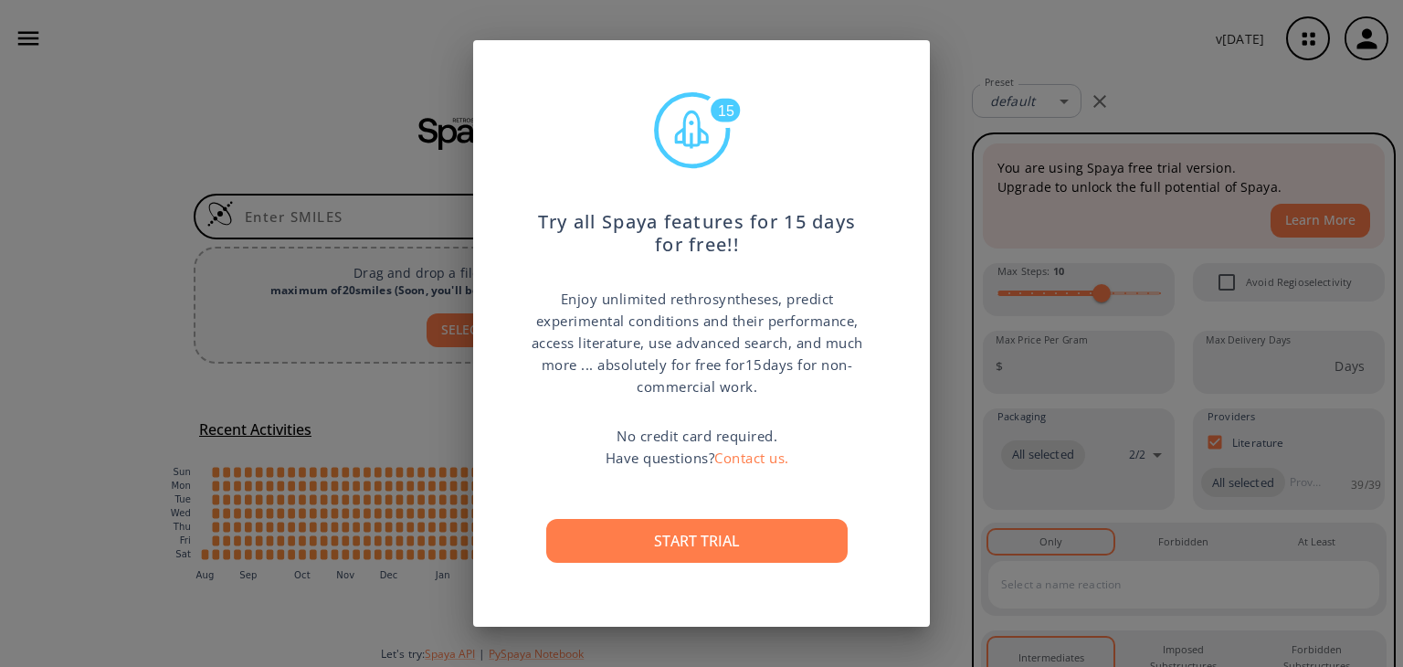
click at [808, 534] on button "Start trial" at bounding box center [696, 541] width 301 height 44
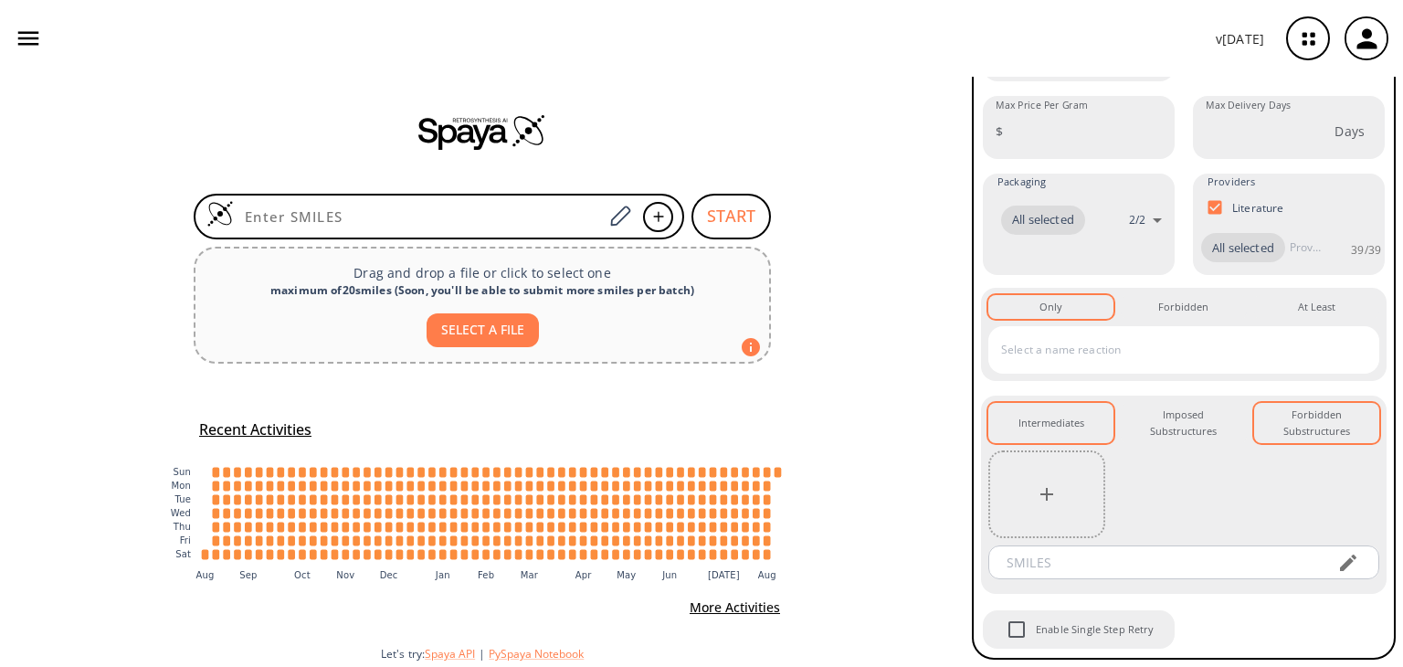
scroll to position [264, 0]
click at [493, 333] on button "SELECT A FILE" at bounding box center [483, 330] width 112 height 34
type input "C:\fakepath\OB_7.mol"
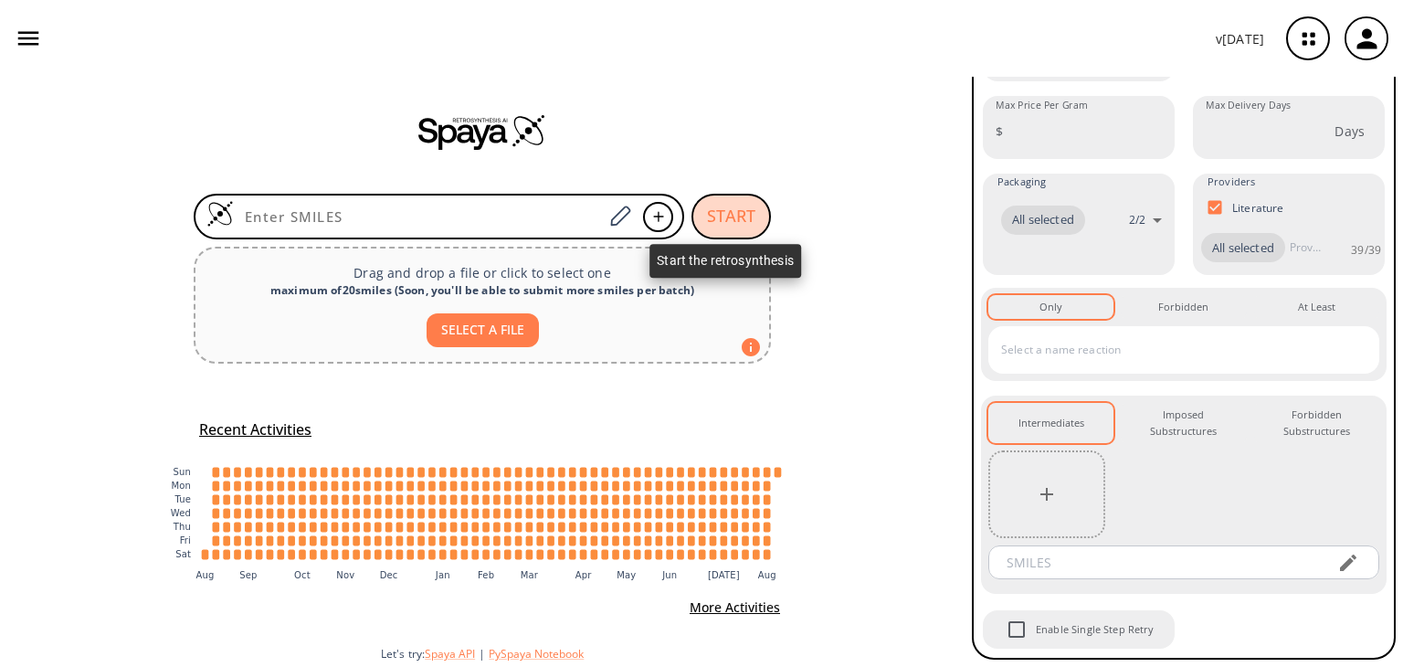
click at [730, 211] on button "START" at bounding box center [731, 217] width 79 height 46
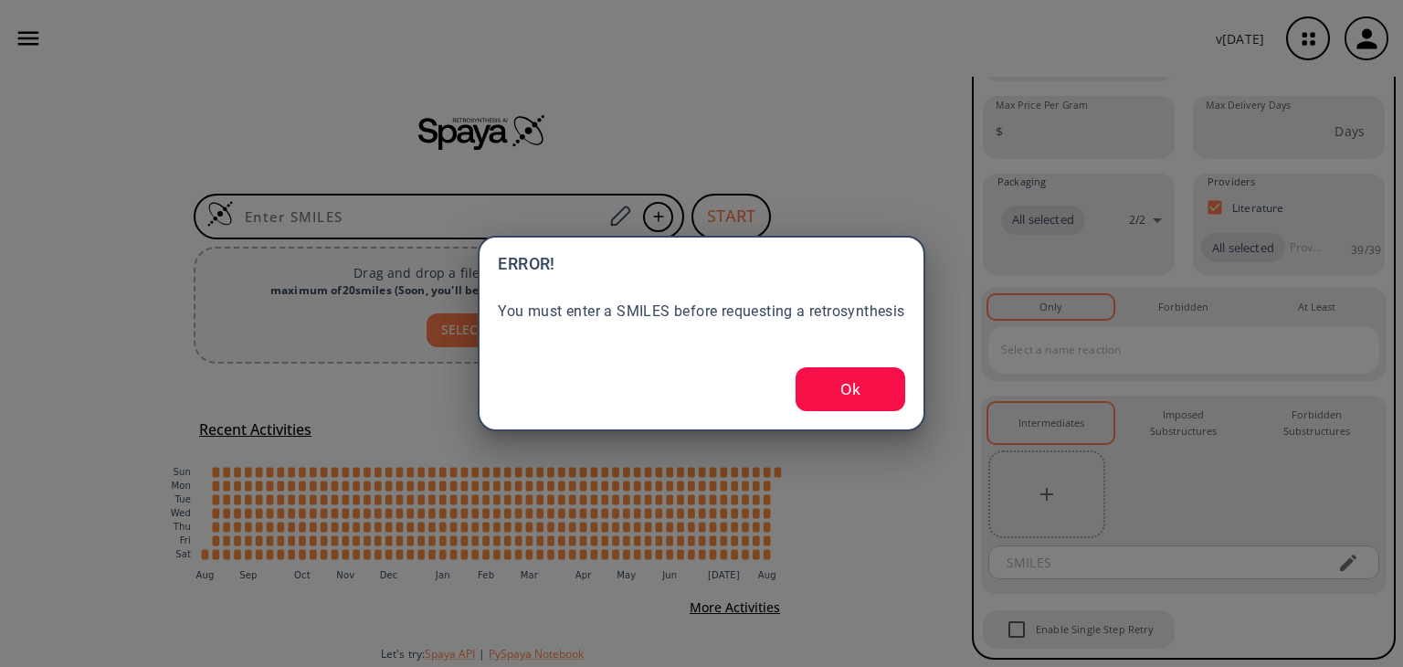
click at [848, 388] on button "Ok" at bounding box center [851, 389] width 110 height 44
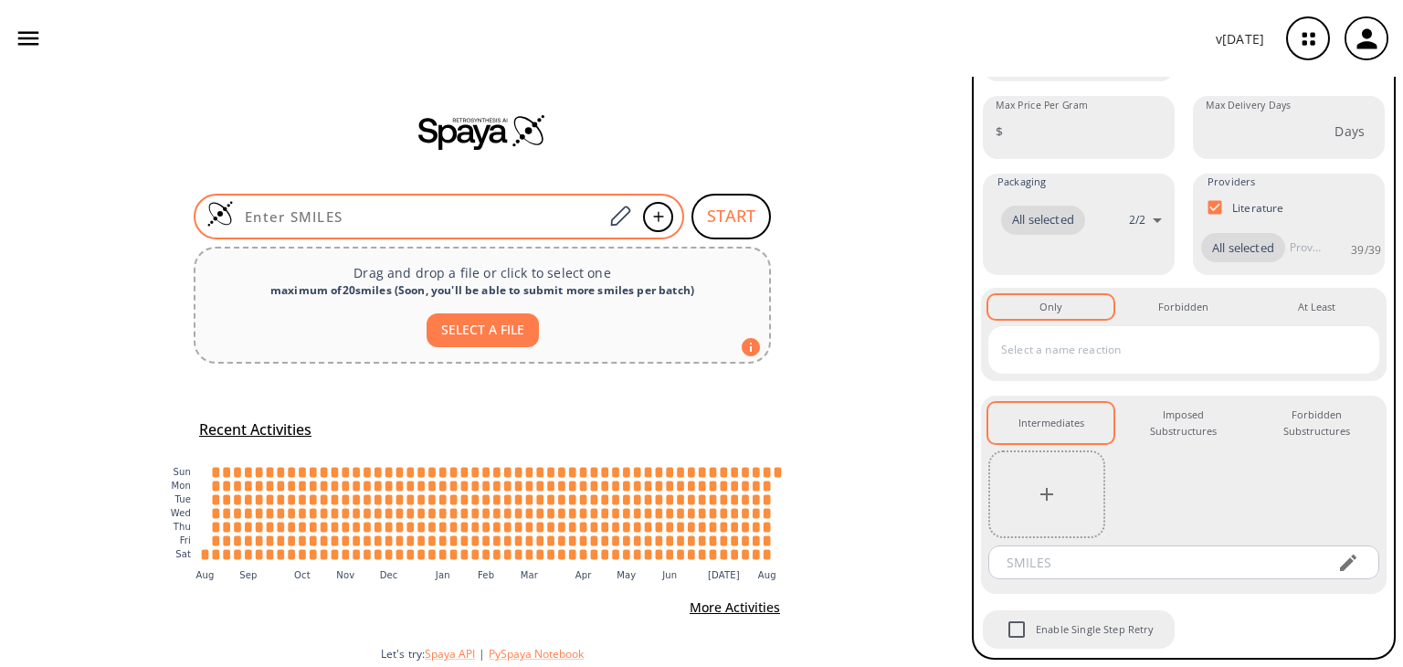
click at [387, 216] on input at bounding box center [418, 216] width 369 height 18
paste input "COC(/N=C(N)/C1=CC2=C(NC=C2CCC(NCCC3=CN=C(Cl)C=C3)=O)C(CC(C)C)=C1)=O"
type input "COC(/N=C(N)/C1=CC2=C(NC=C2CCC(NCCC3=CN=C(Cl)C=C3)=O)C(CC(C)C)=C1)=O"
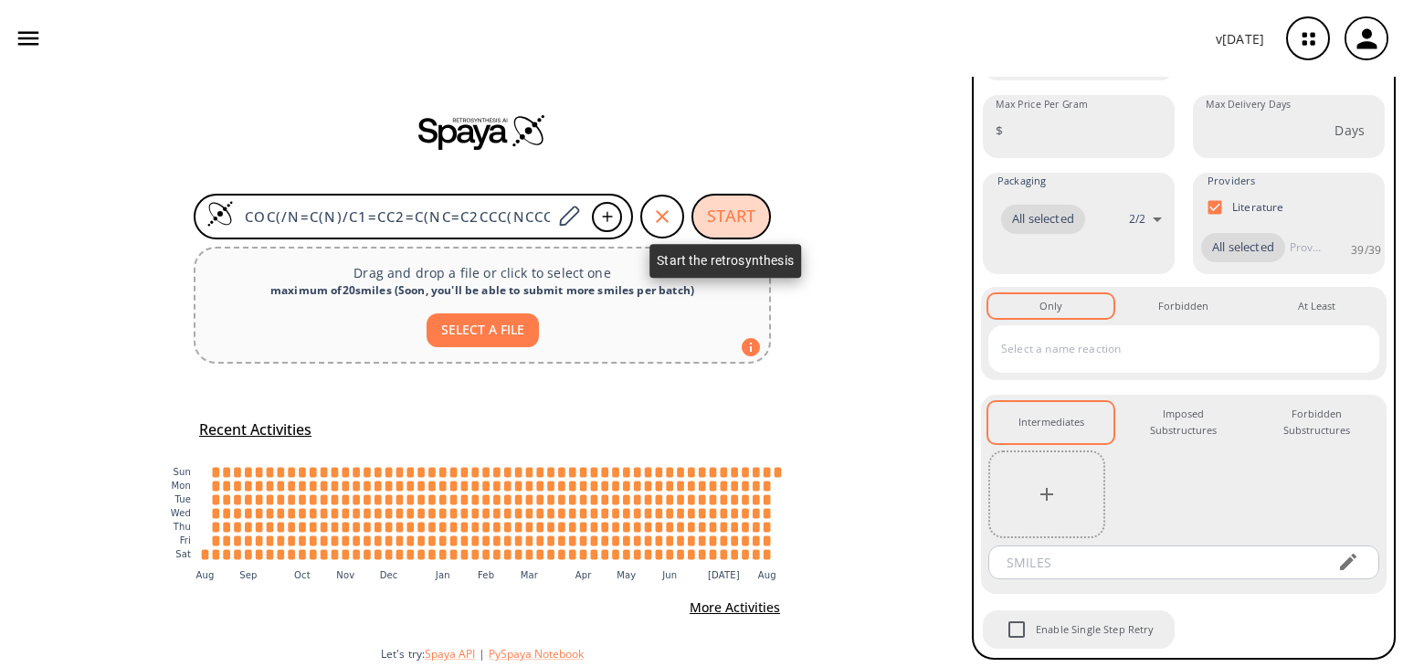
drag, startPoint x: 728, startPoint y: 219, endPoint x: 756, endPoint y: 216, distance: 28.6
click at [729, 217] on button "START" at bounding box center [731, 217] width 79 height 46
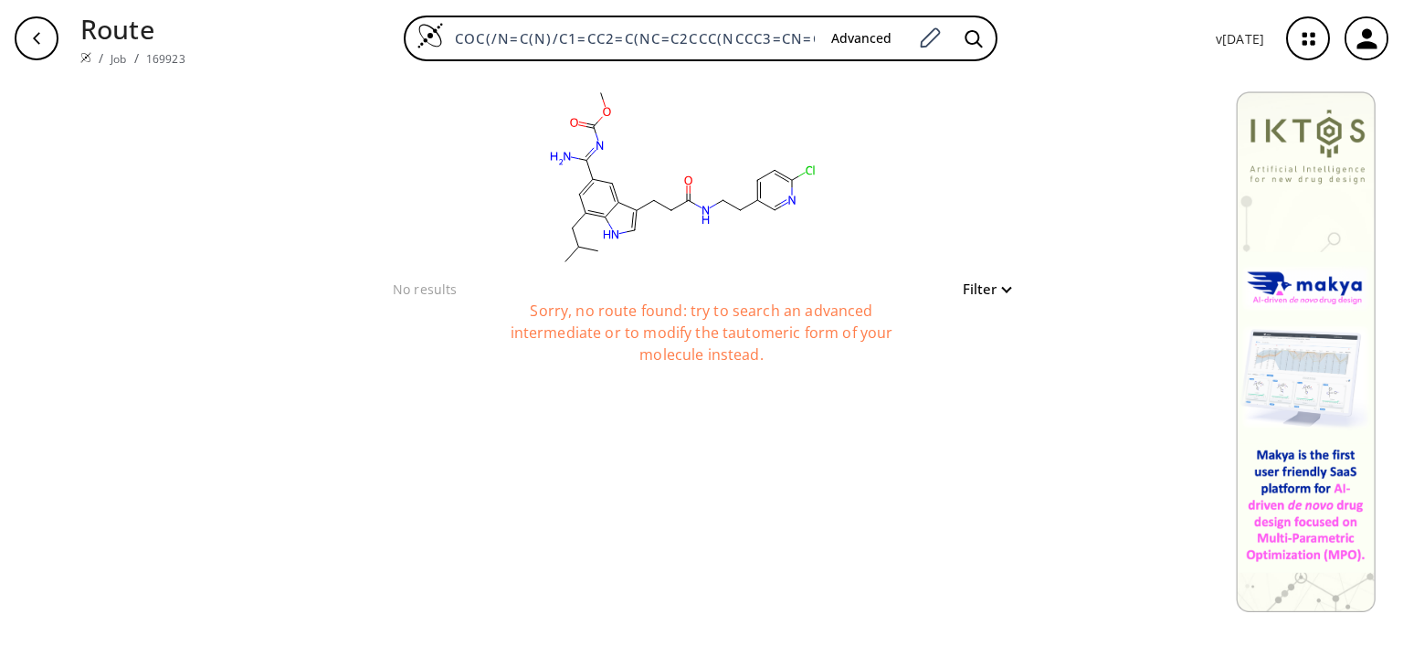
click at [1001, 291] on button "Filter" at bounding box center [981, 289] width 58 height 14
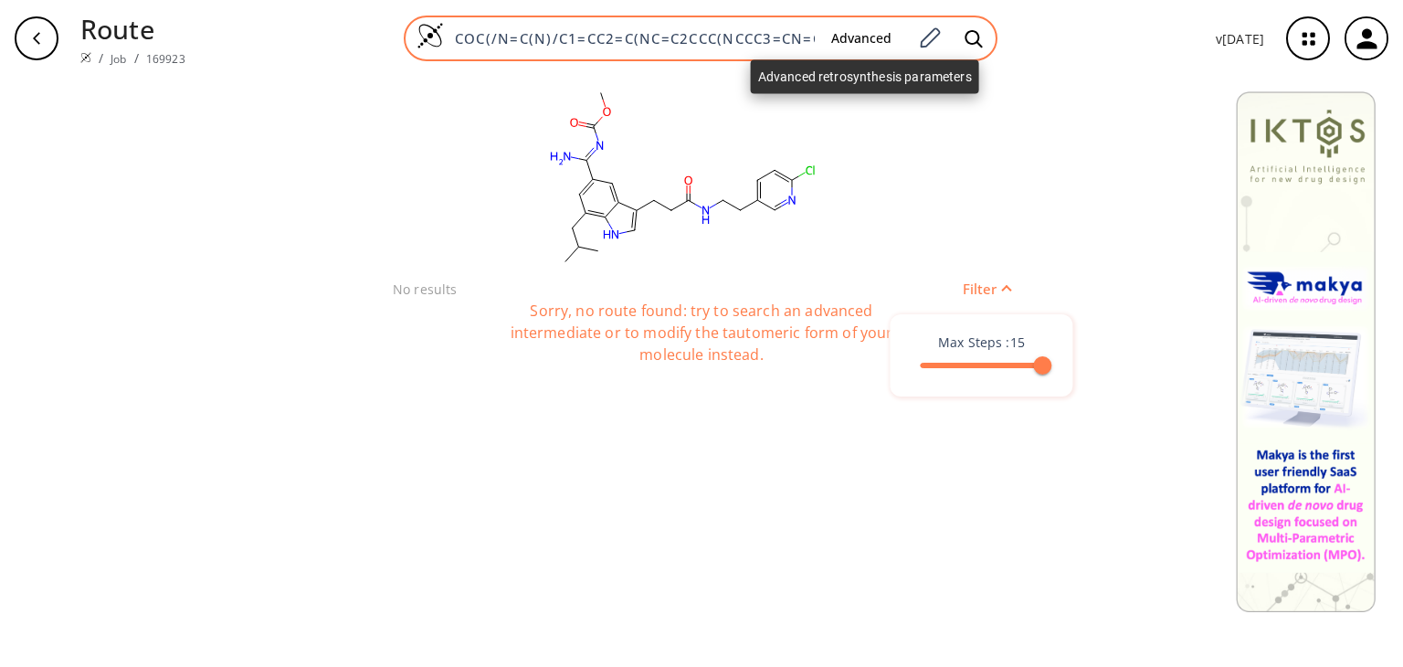
click at [869, 30] on button "Advanced" at bounding box center [862, 39] width 90 height 34
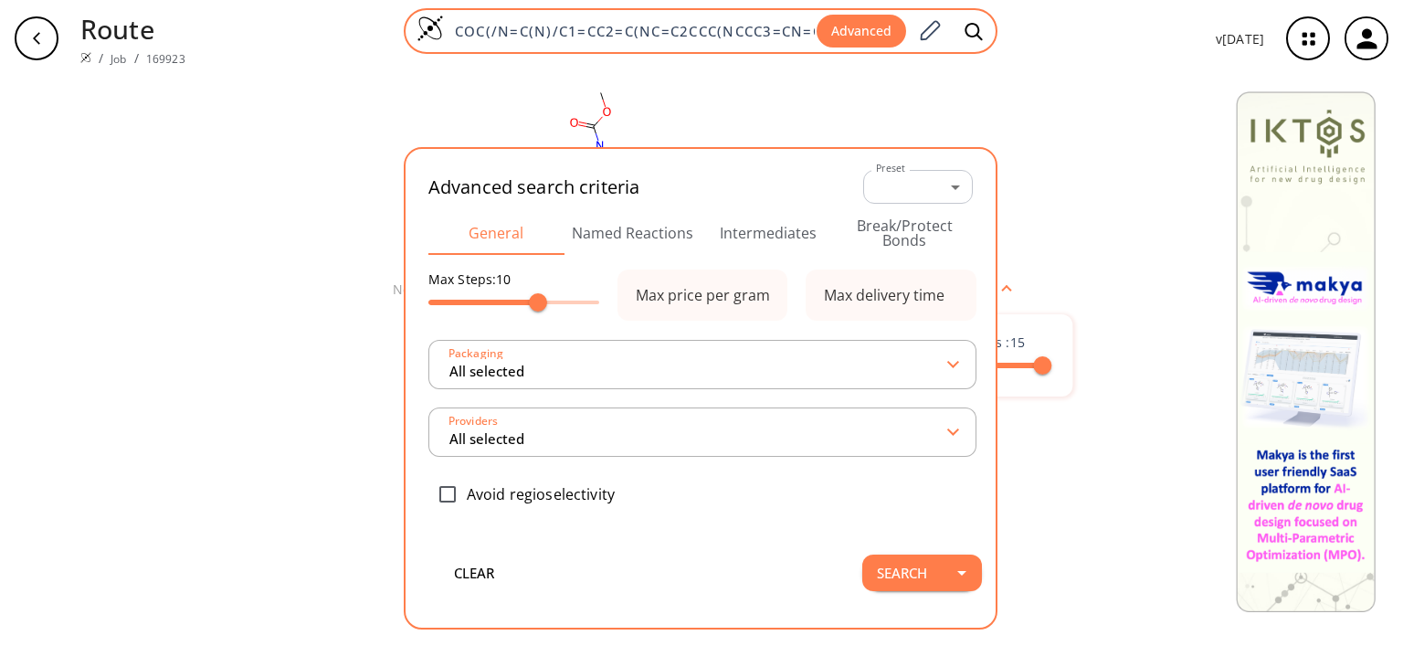
scroll to position [0, 223]
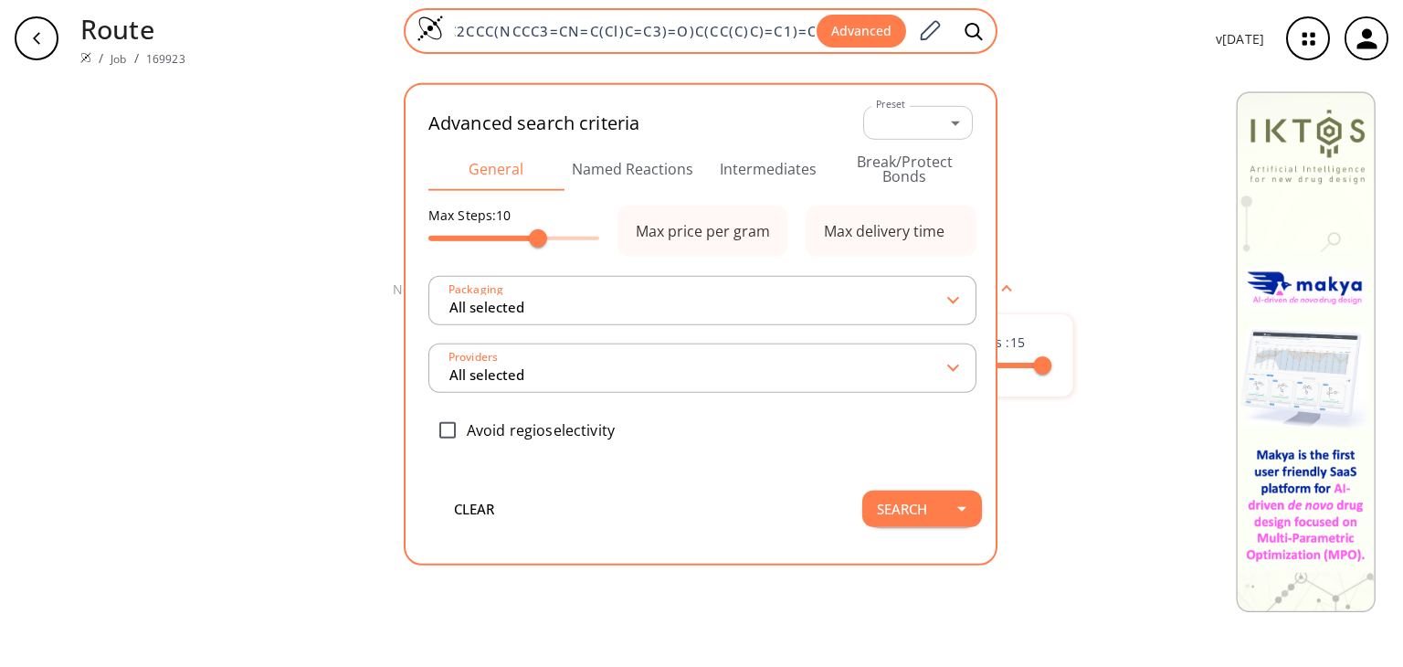
type input "All selected"
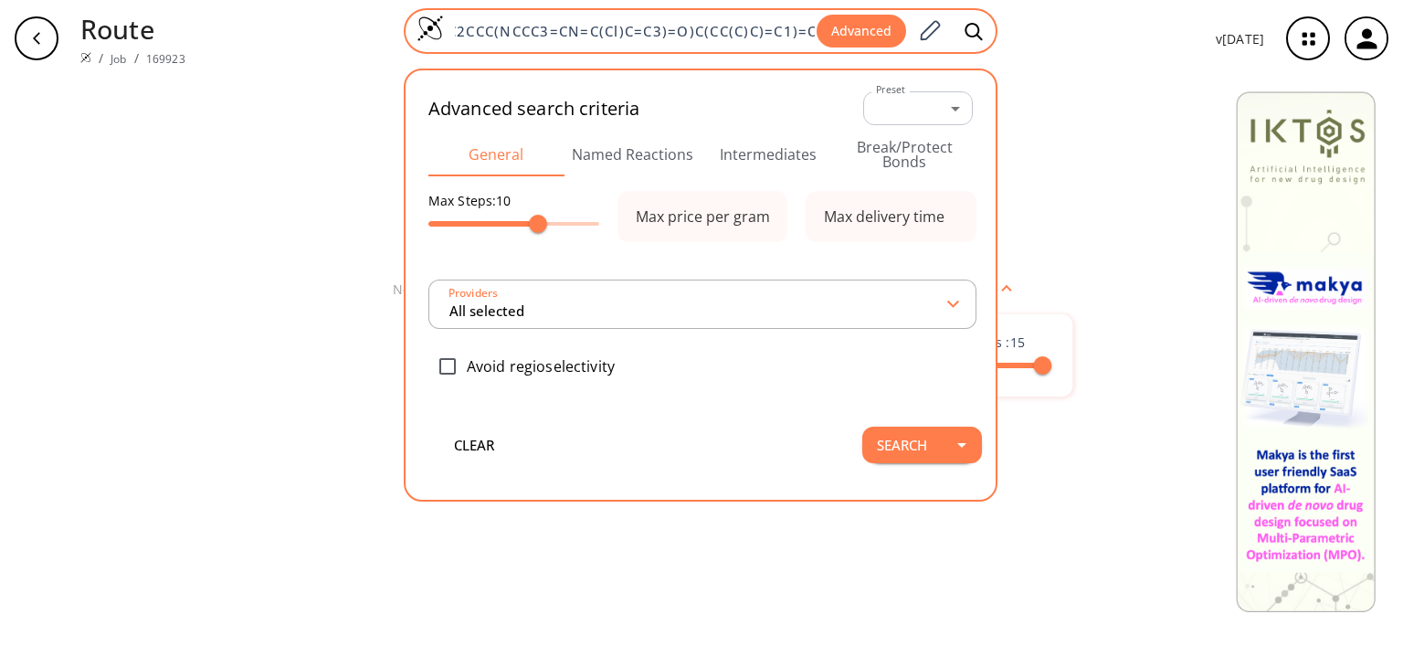
type input "All selected"
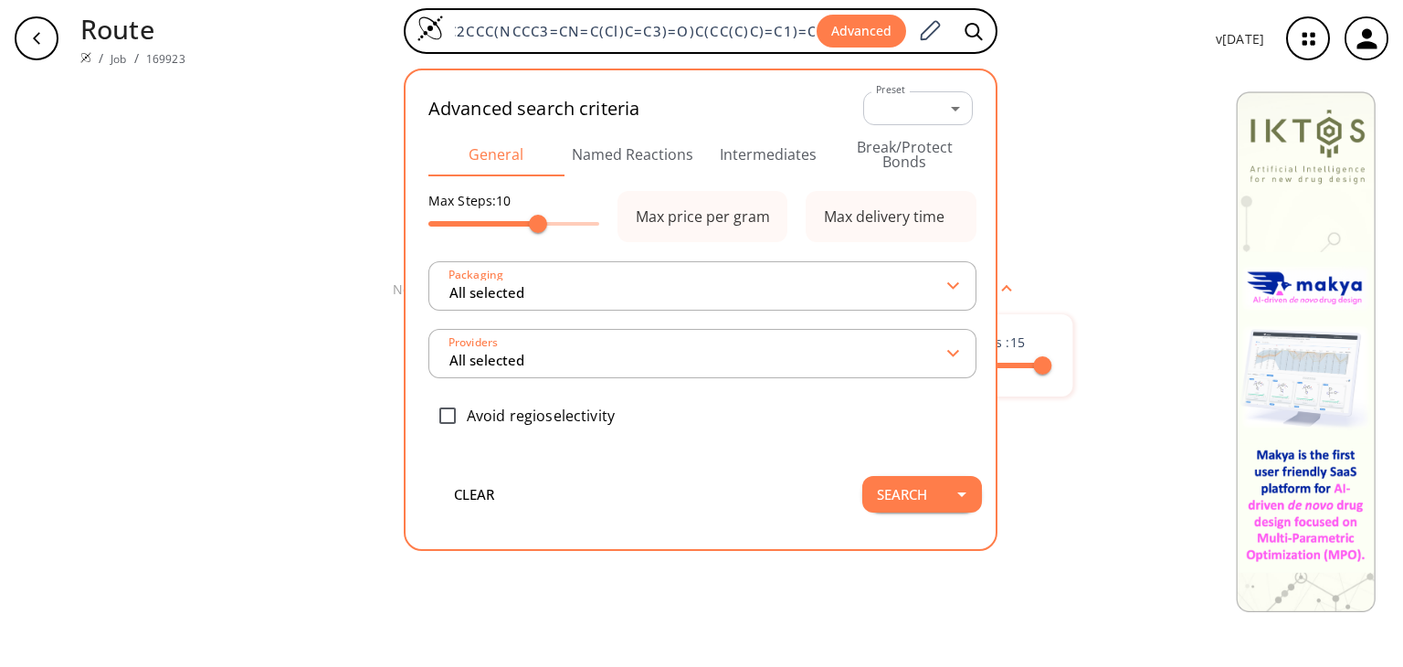
scroll to position [0, 0]
click at [782, 147] on button "Intermediates" at bounding box center [769, 154] width 136 height 44
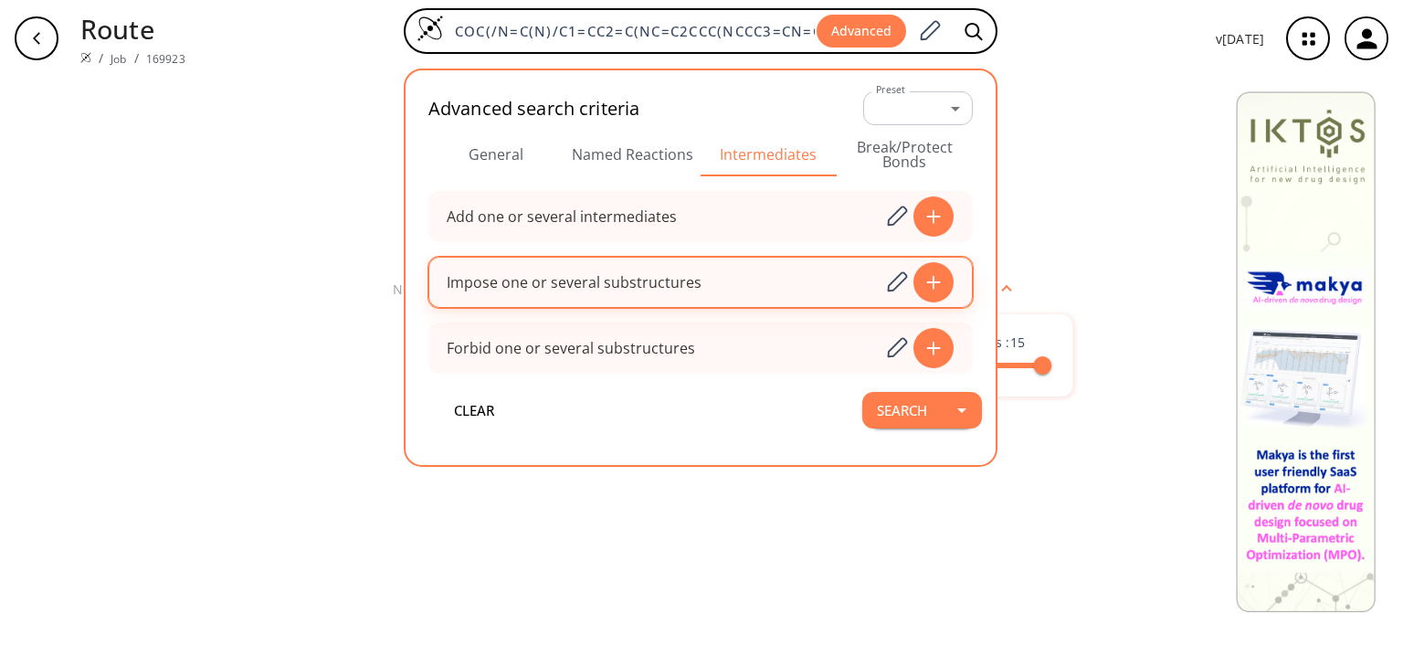
click at [950, 282] on div at bounding box center [934, 282] width 40 height 40
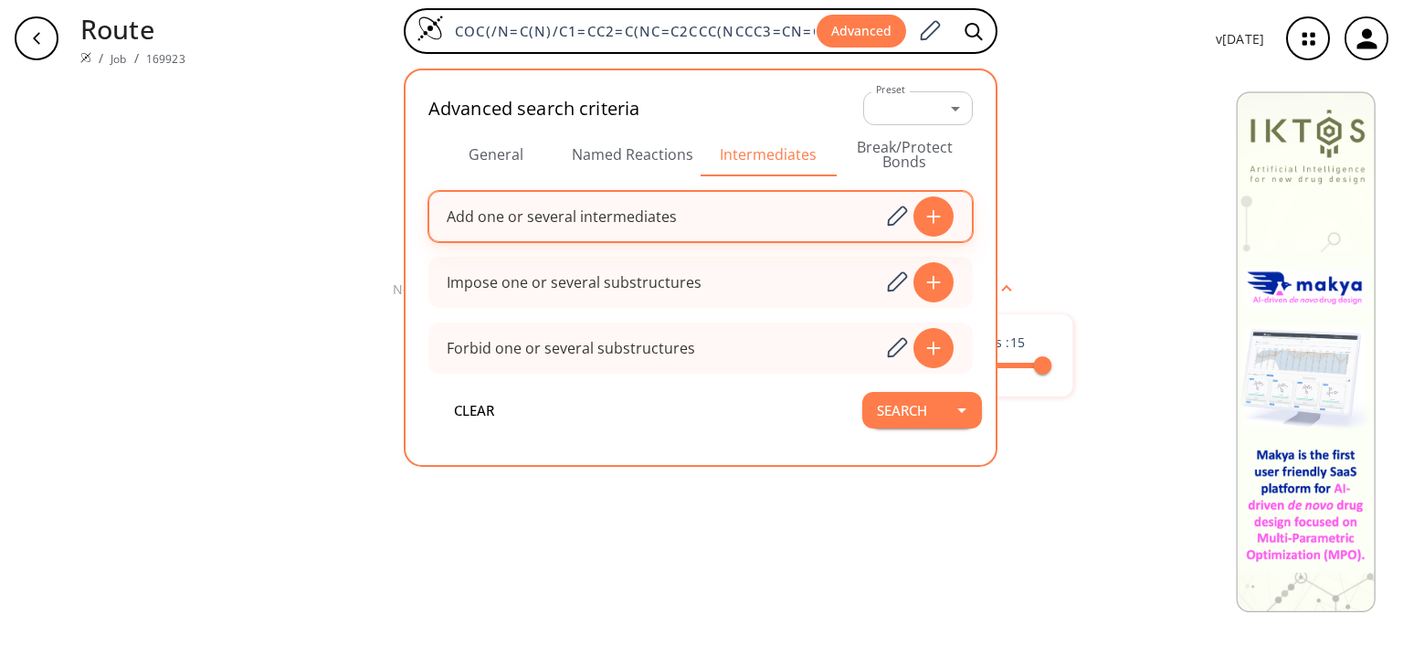
click at [936, 211] on icon at bounding box center [934, 216] width 18 height 15
click at [673, 217] on div "Add one or several intermediates" at bounding box center [562, 216] width 230 height 15
click at [947, 206] on div at bounding box center [934, 216] width 40 height 40
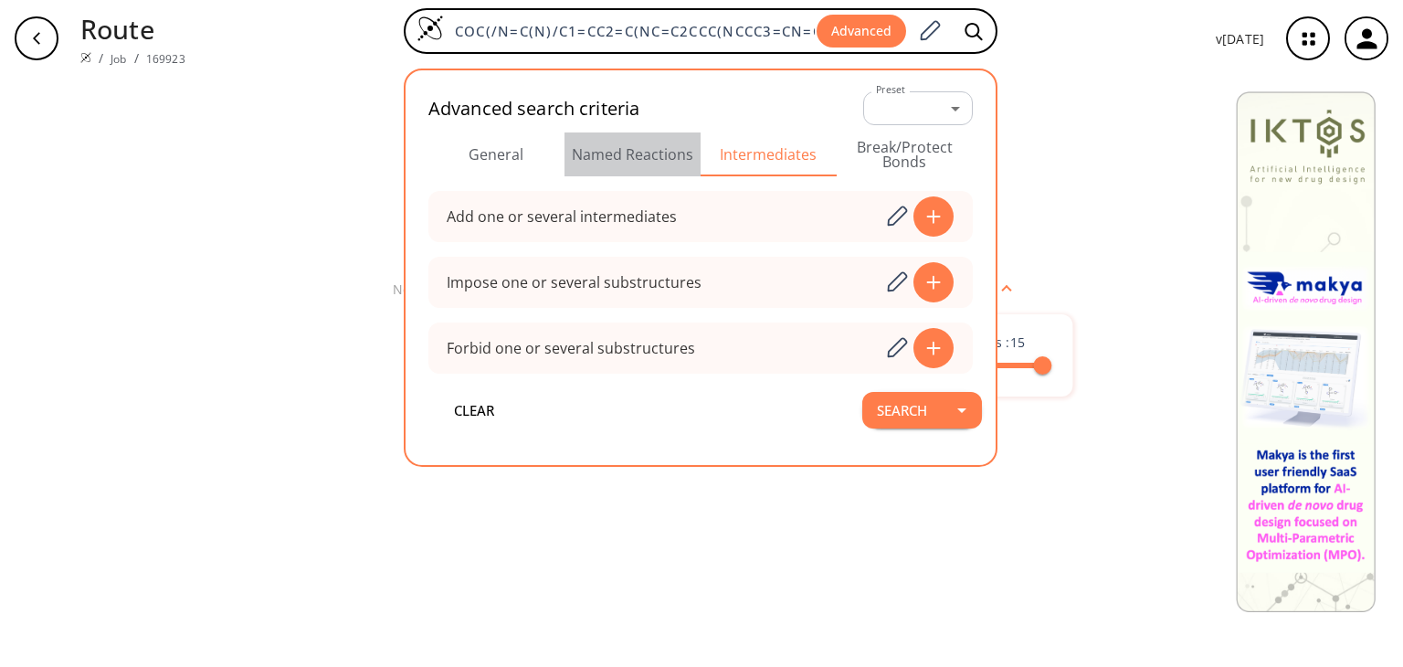
click at [656, 154] on button "Named Reactions" at bounding box center [633, 154] width 136 height 44
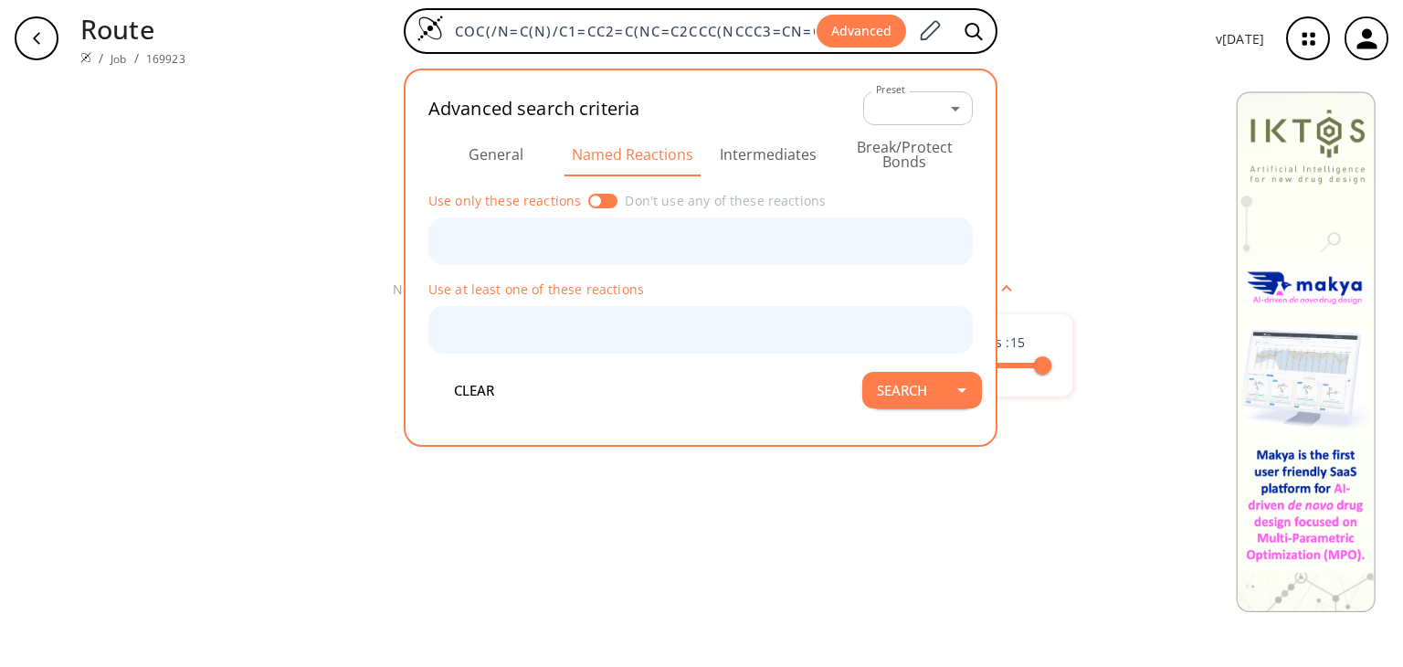
click at [782, 160] on button "Intermediates" at bounding box center [769, 154] width 136 height 44
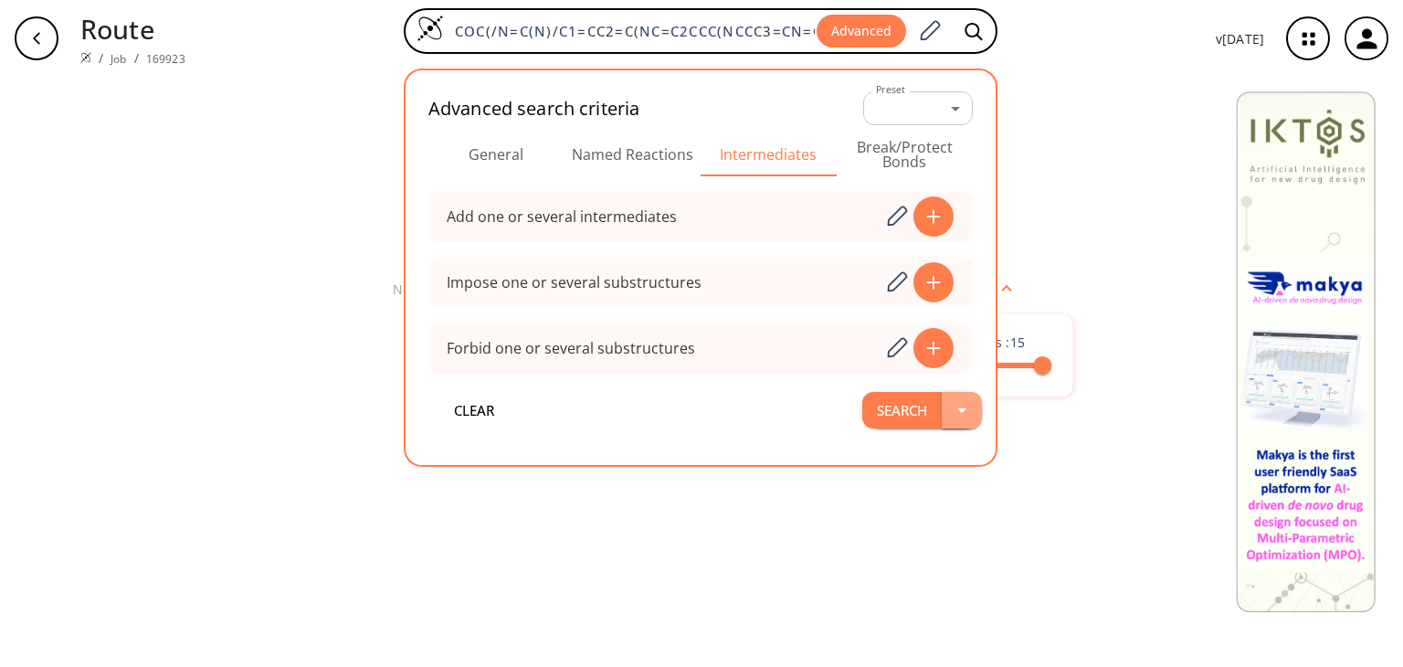
click at [947, 407] on button "button" at bounding box center [962, 410] width 40 height 37
click at [928, 461] on li "Search in a new tab" at bounding box center [937, 451] width 153 height 30
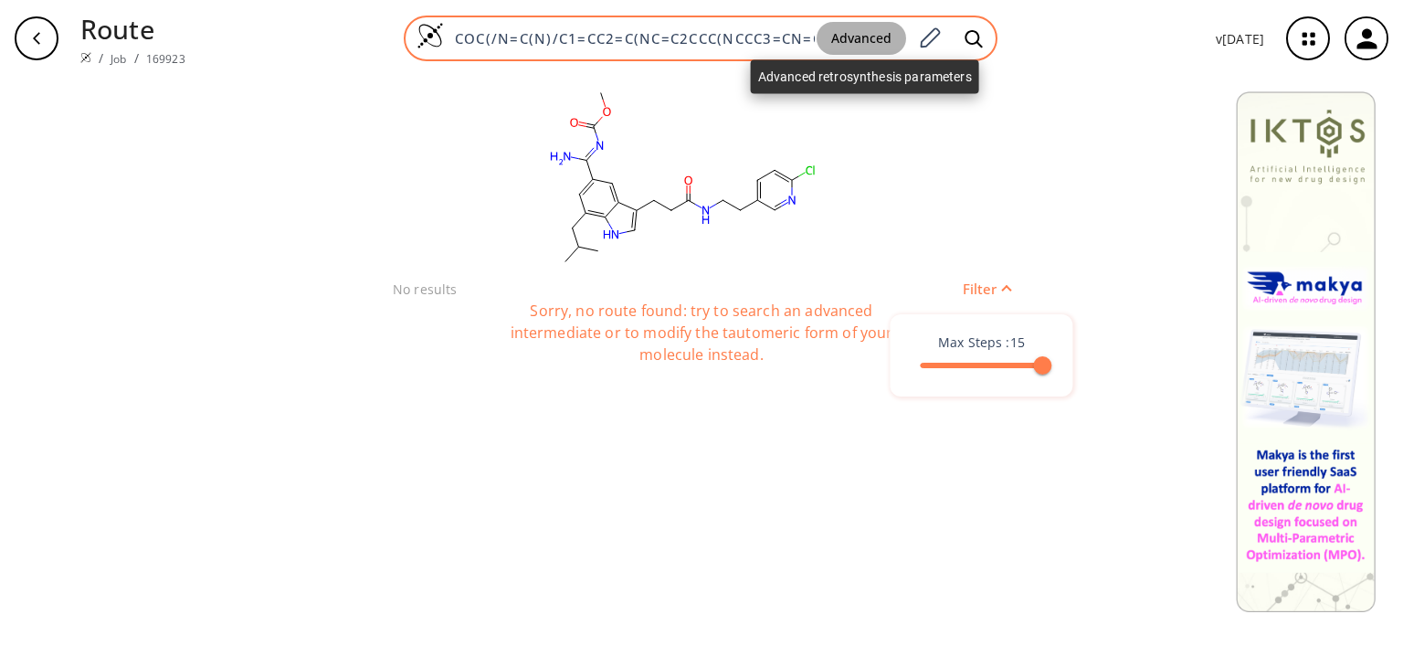
click at [855, 26] on button "Advanced" at bounding box center [862, 39] width 90 height 34
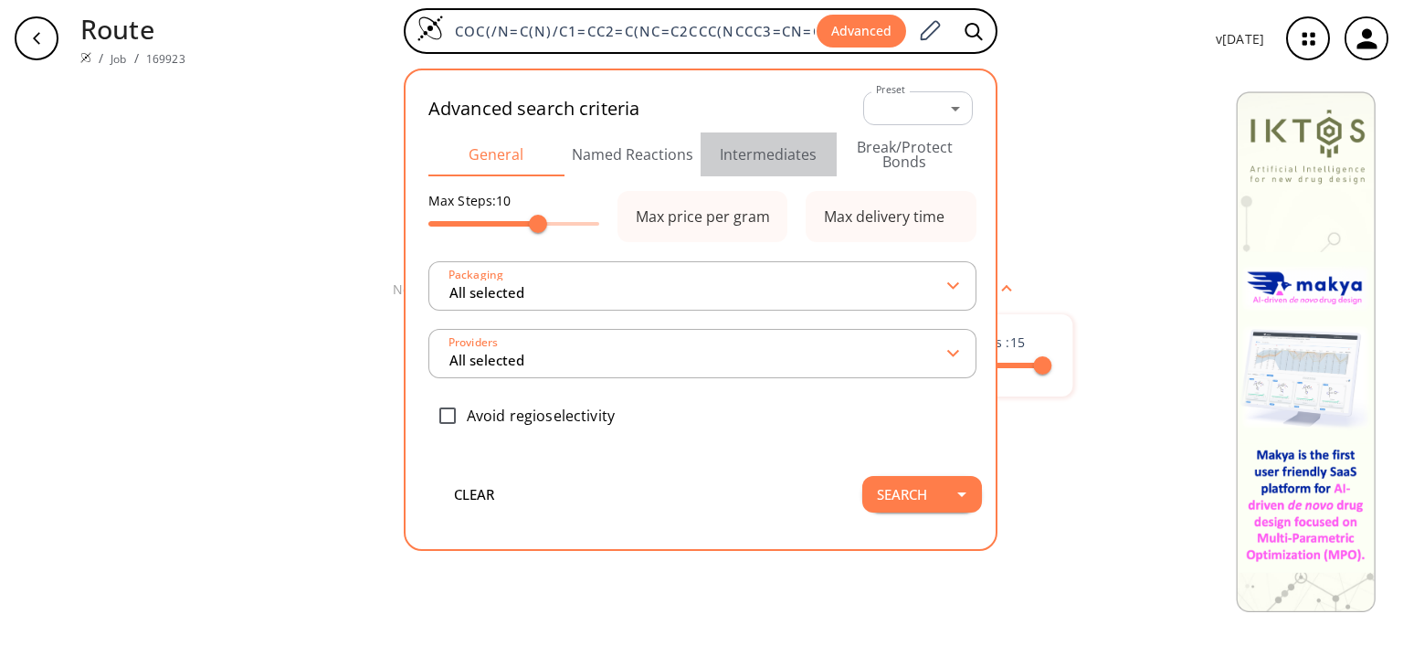
click at [758, 145] on button "Intermediates" at bounding box center [769, 154] width 136 height 44
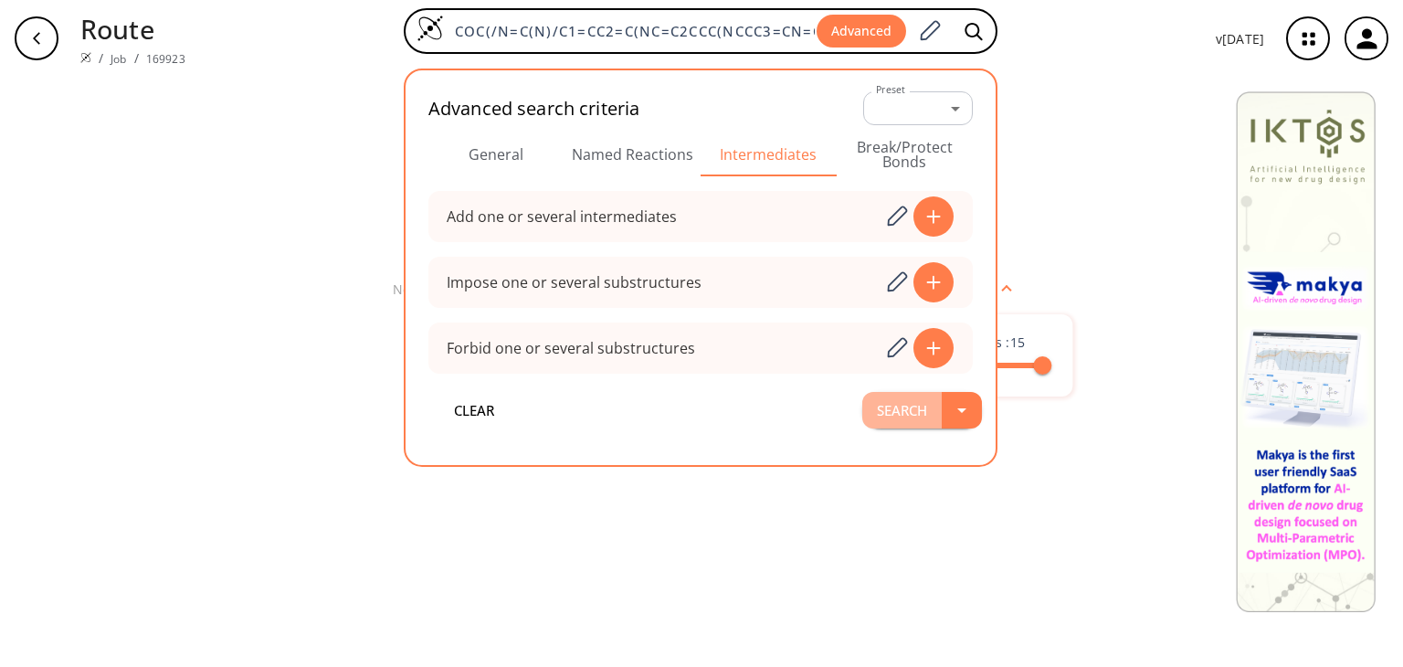
click at [915, 412] on button "Search" at bounding box center [901, 410] width 79 height 37
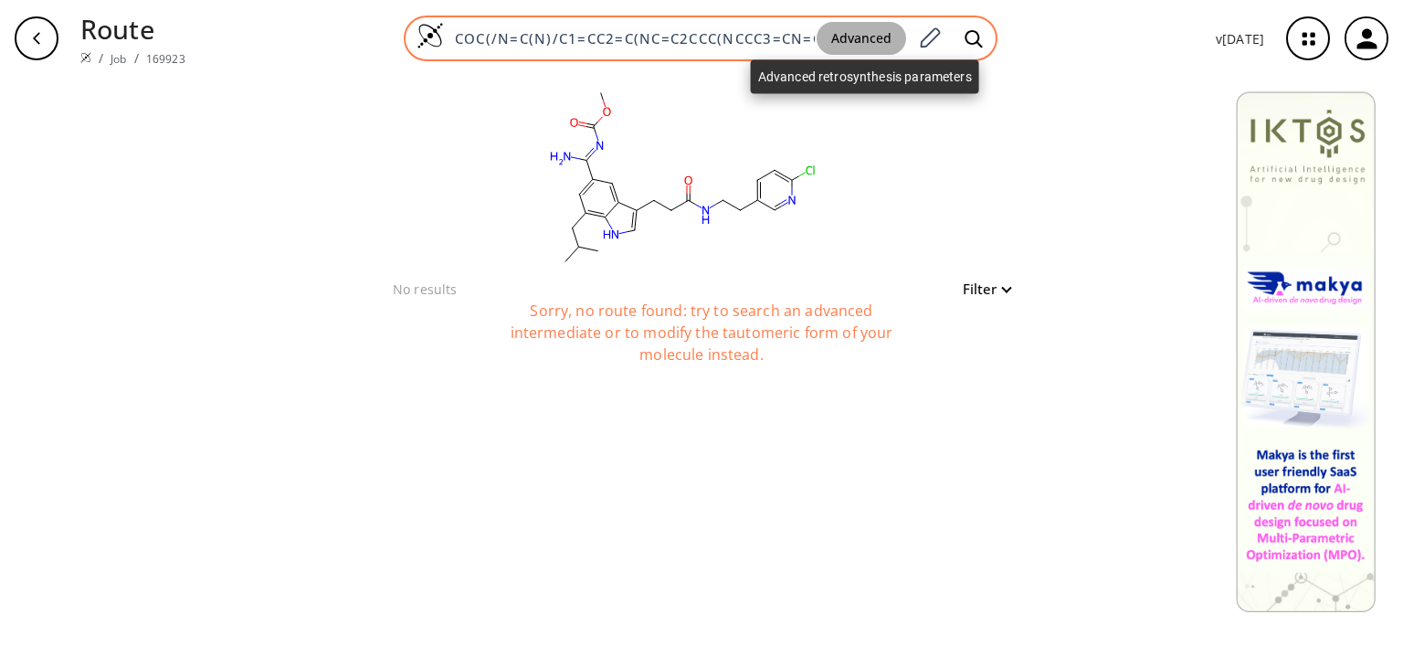
click at [868, 42] on button "Advanced" at bounding box center [862, 39] width 90 height 34
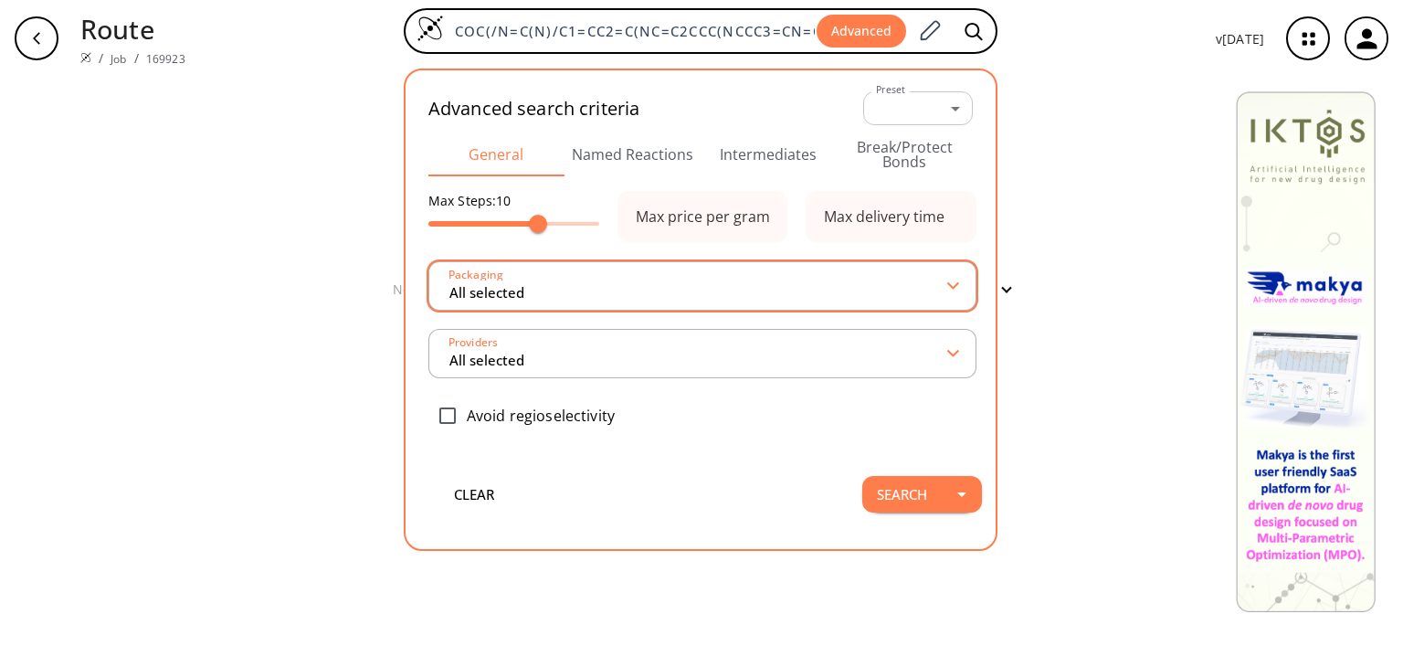
click at [781, 290] on input "All selected" at bounding box center [699, 285] width 502 height 33
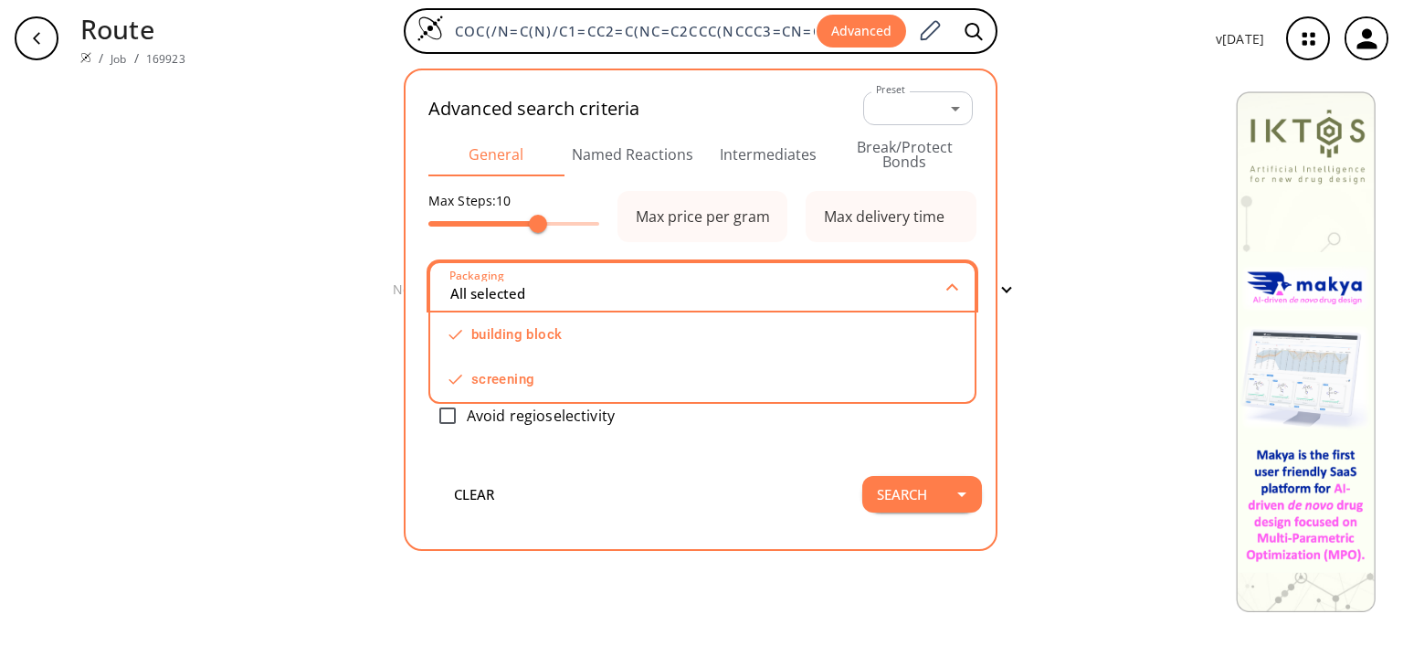
click at [837, 300] on input "All selected" at bounding box center [699, 286] width 500 height 33
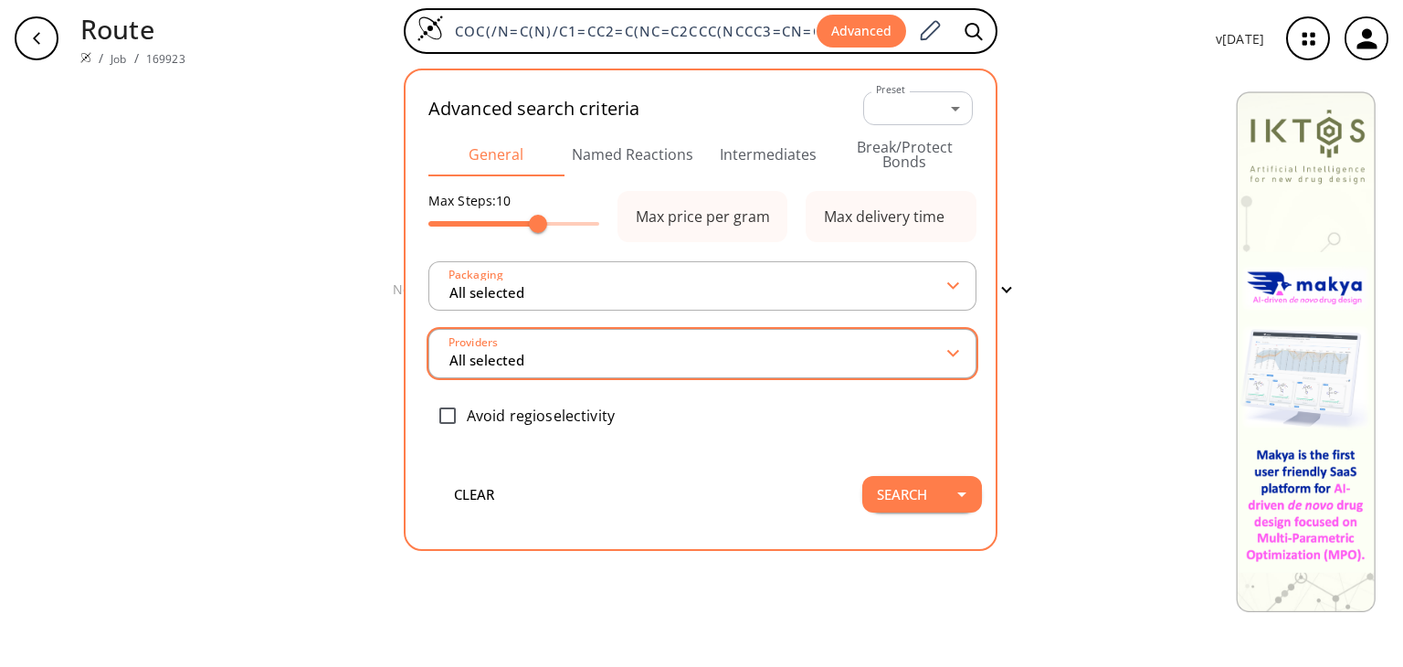
click at [754, 347] on input "All selected" at bounding box center [699, 353] width 502 height 33
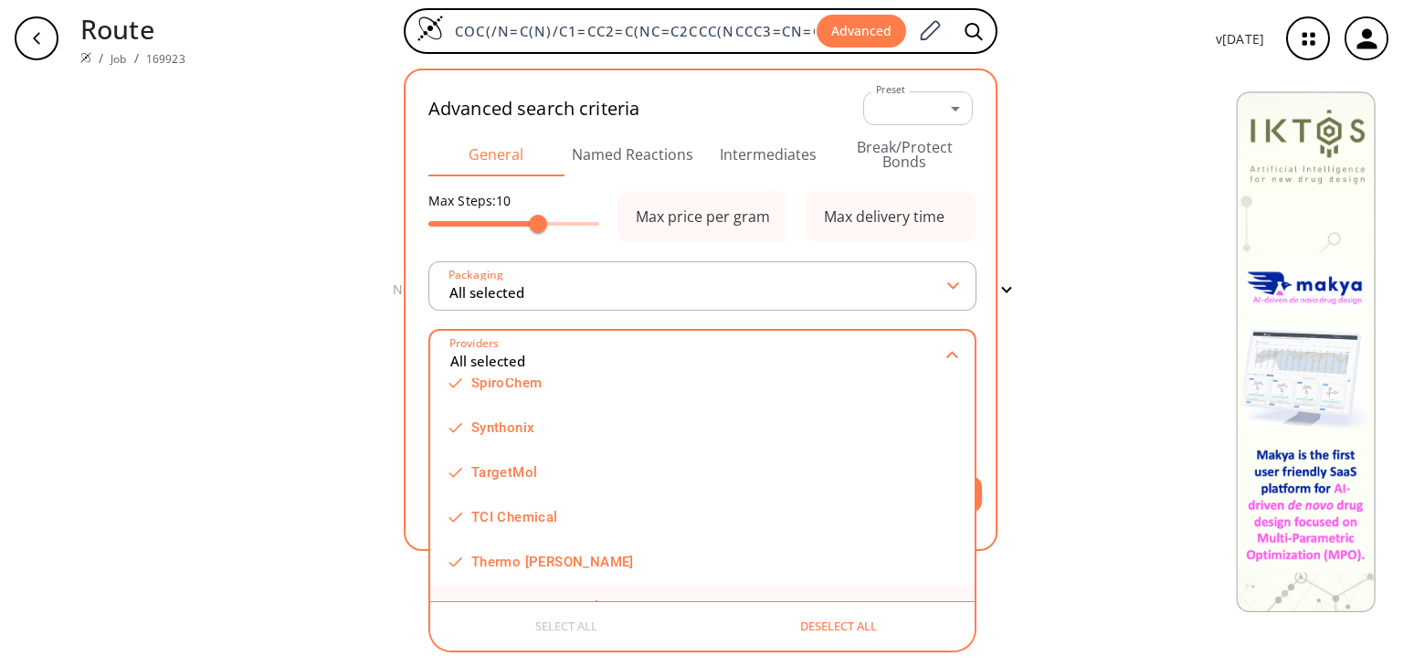
scroll to position [1631, 0]
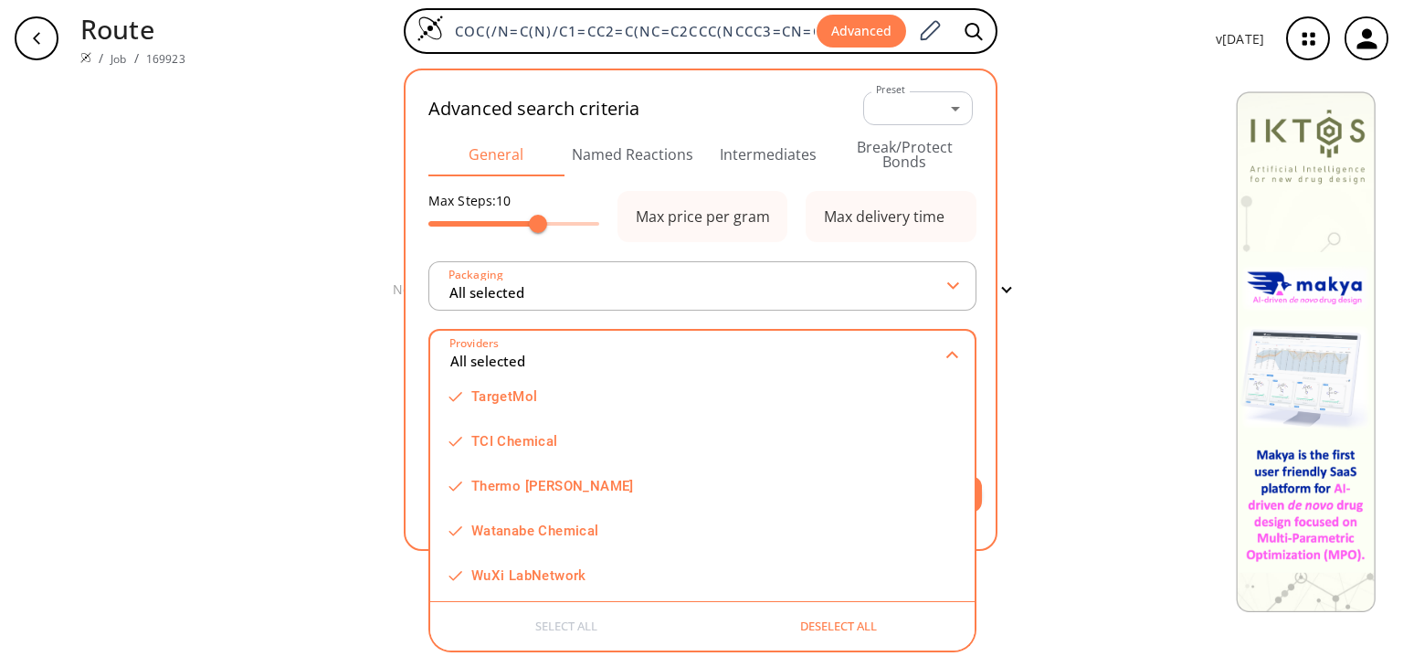
click at [1104, 436] on div "clear No results Filter Sorry, no route found: try to search an advanced interm…" at bounding box center [701, 372] width 1403 height 590
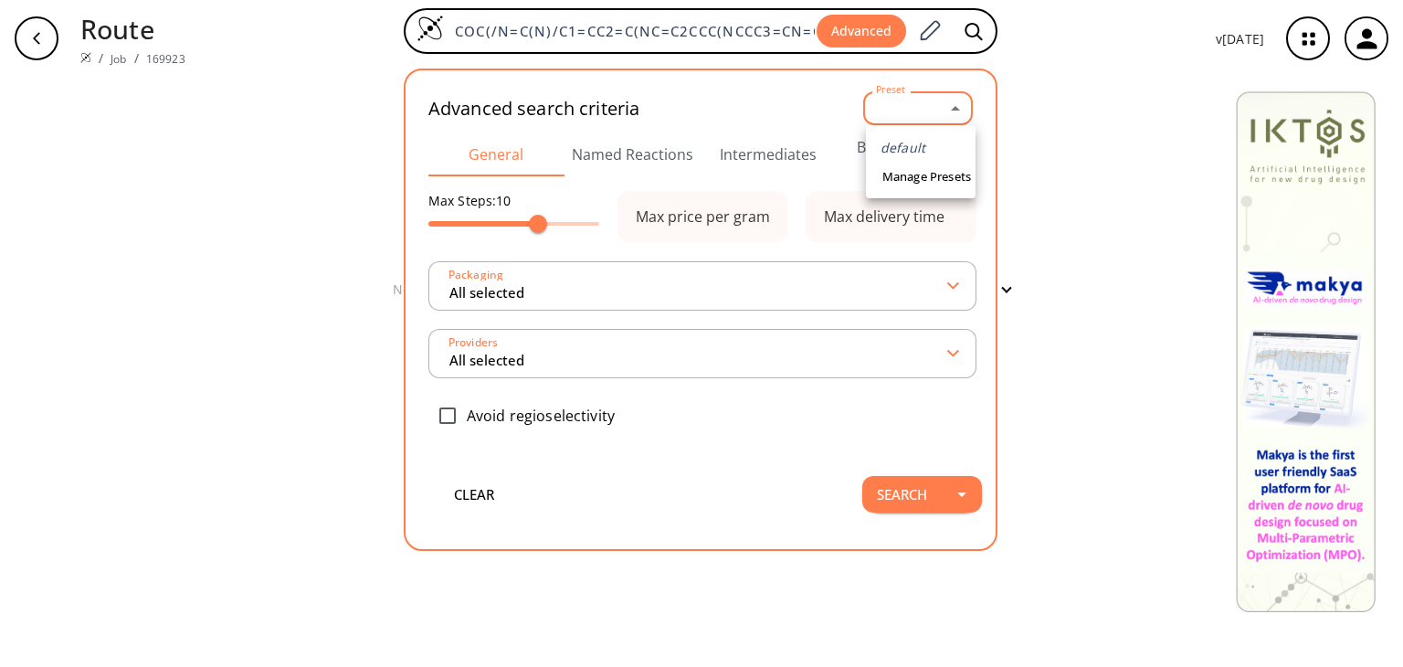
click at [960, 105] on body "Route / Job / 169923 COC(/N=C(N)/C1=CC2=C(NC=C2CCC(NCCC3=CN=C(Cl)C=C3)=O)C(CC(C…" at bounding box center [701, 333] width 1403 height 667
click at [956, 180] on link "Manage Presets" at bounding box center [927, 177] width 98 height 28
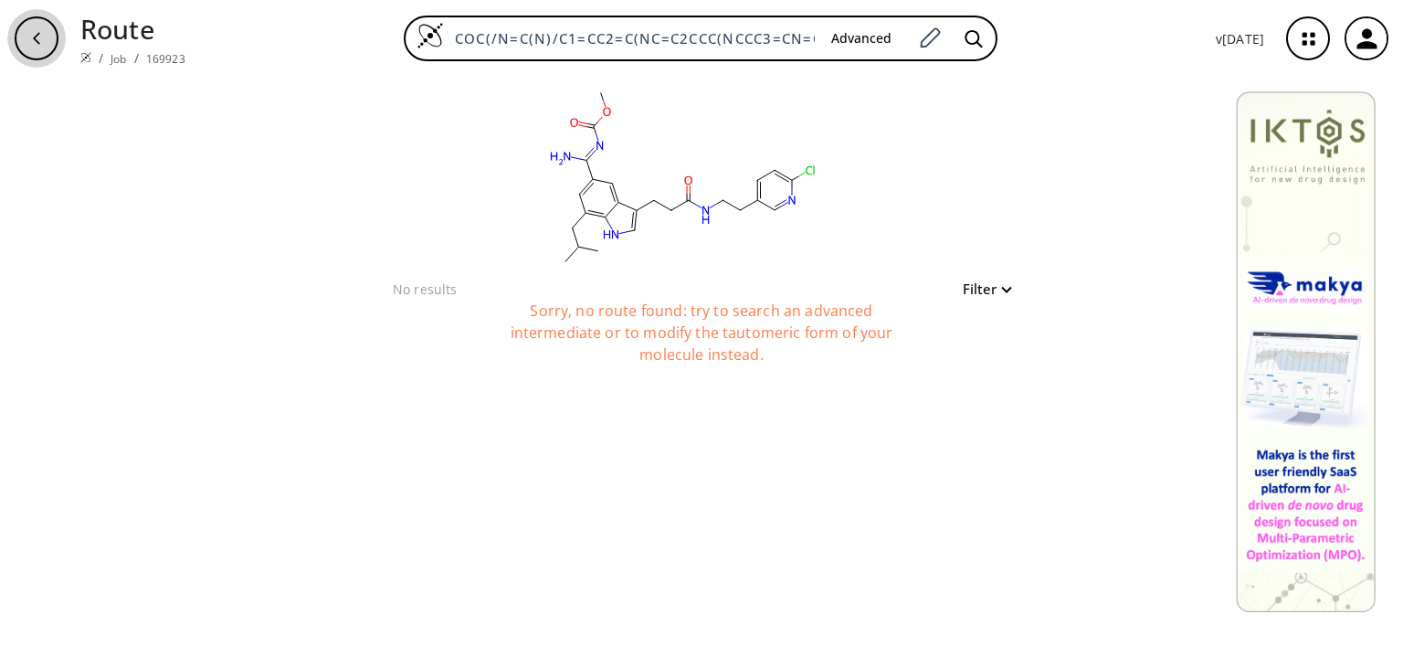
click at [33, 32] on icon "button" at bounding box center [36, 38] width 15 height 15
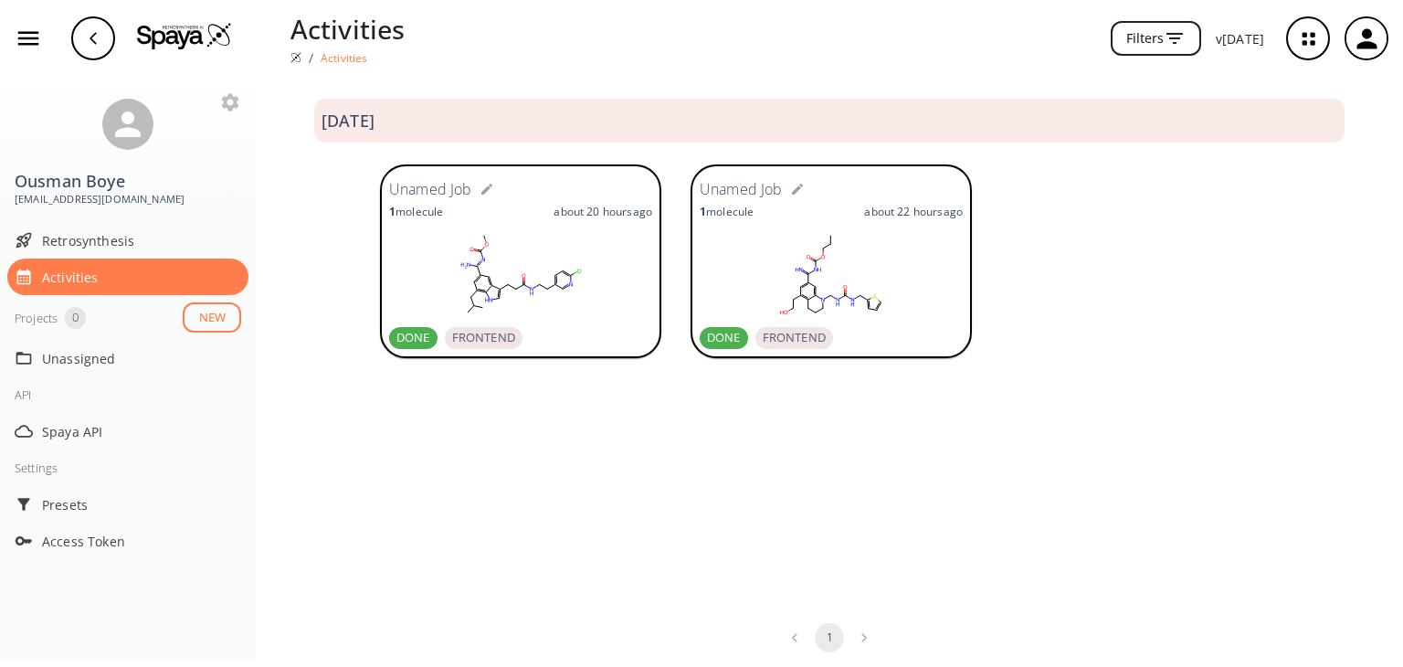
click at [26, 34] on icon "button" at bounding box center [28, 39] width 21 height 14
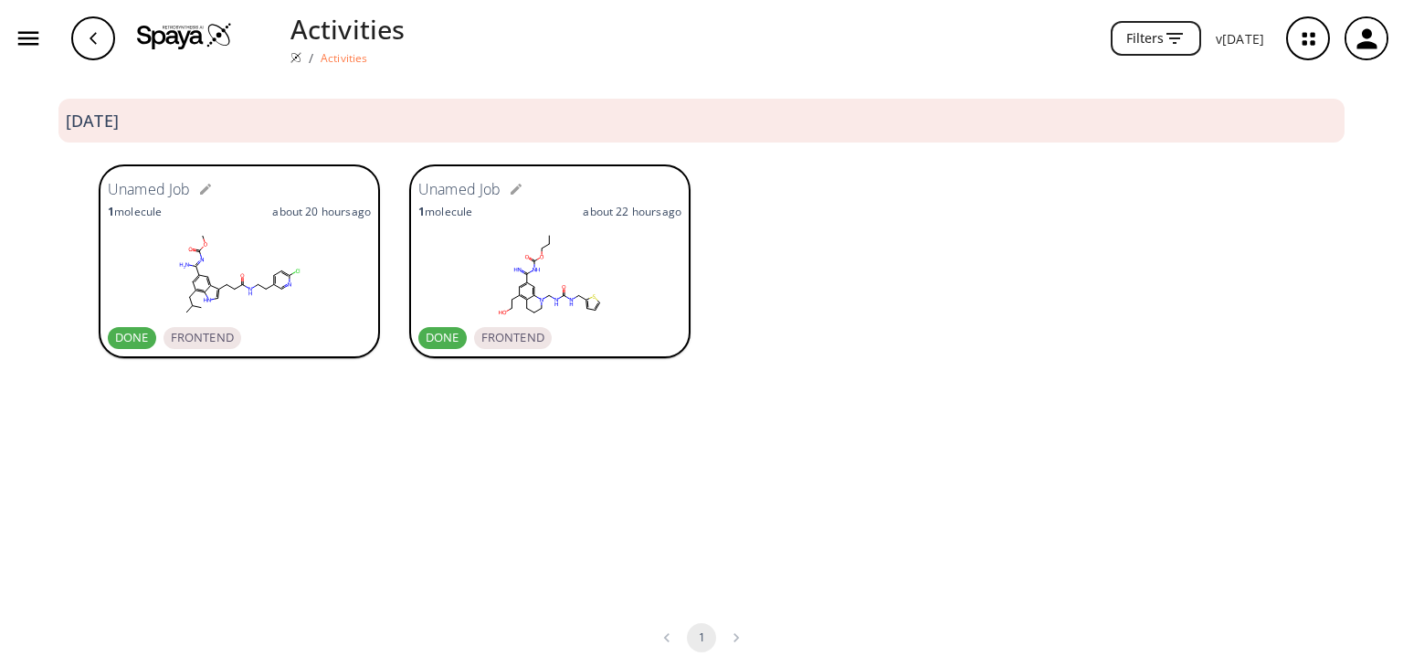
click at [1173, 37] on icon "button" at bounding box center [1175, 38] width 22 height 22
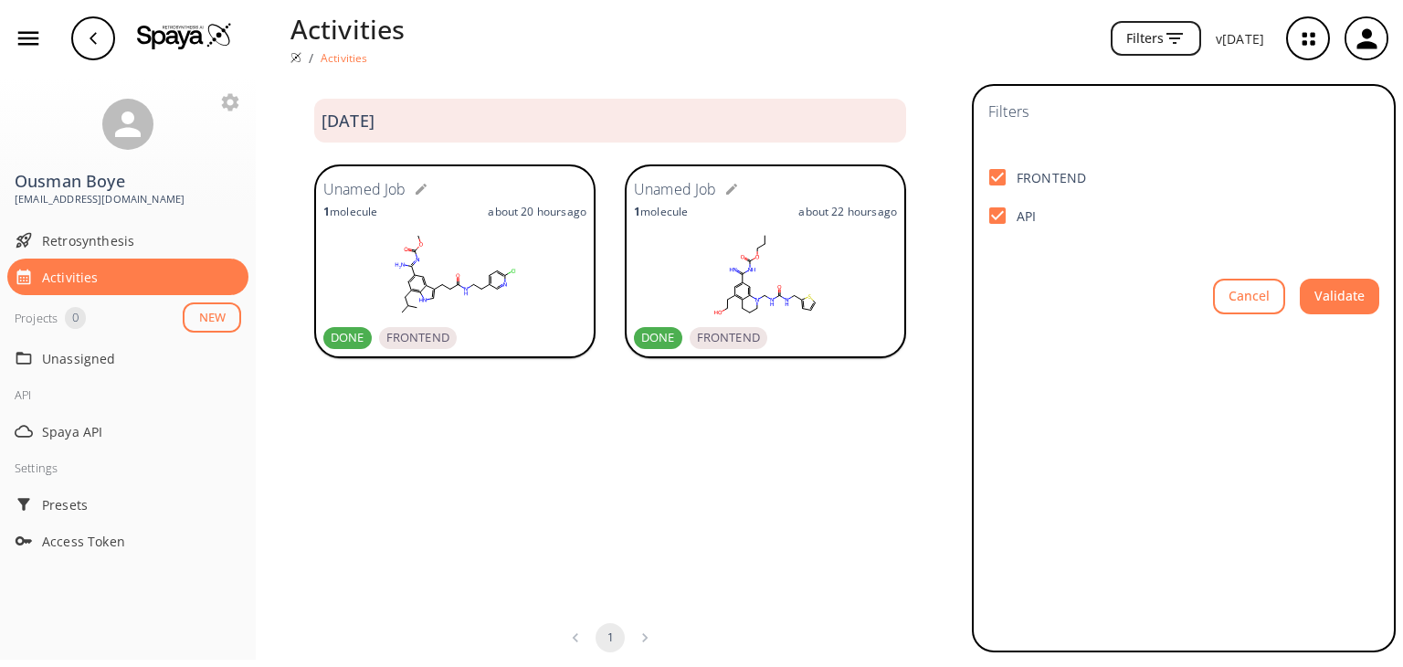
click at [794, 72] on div "Activities / Activities Filters v 1.9.36" at bounding box center [701, 38] width 1403 height 77
